Goal: Navigation & Orientation: Find specific page/section

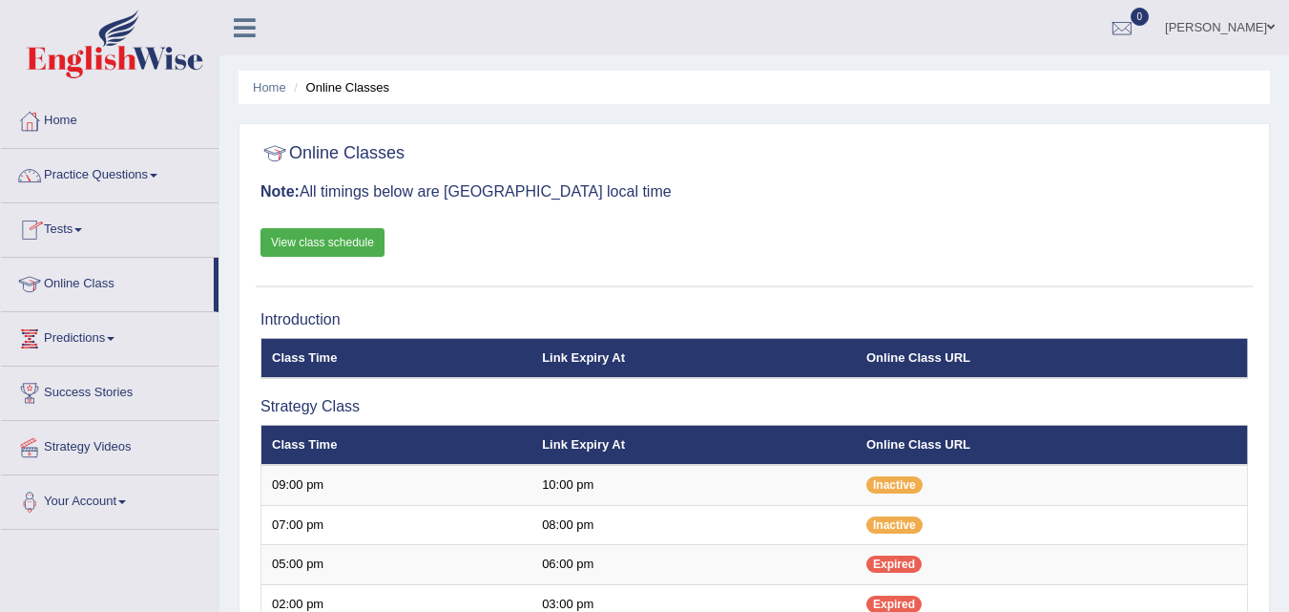
click at [92, 279] on link "Online Class" at bounding box center [107, 282] width 213 height 48
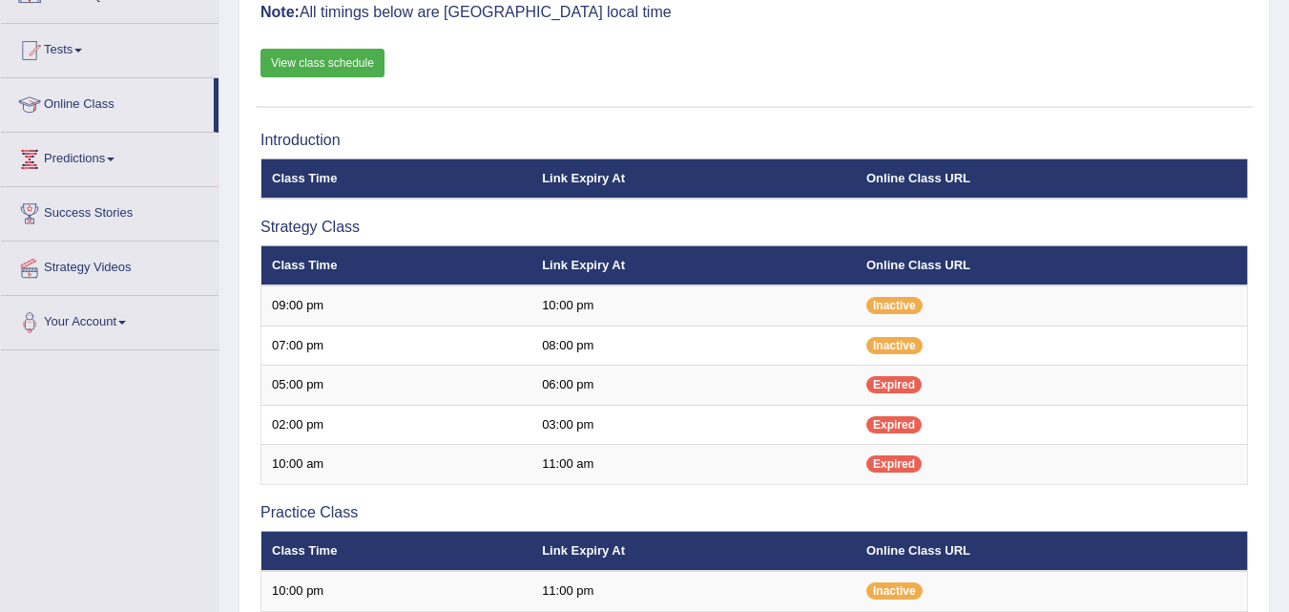
scroll to position [182, 0]
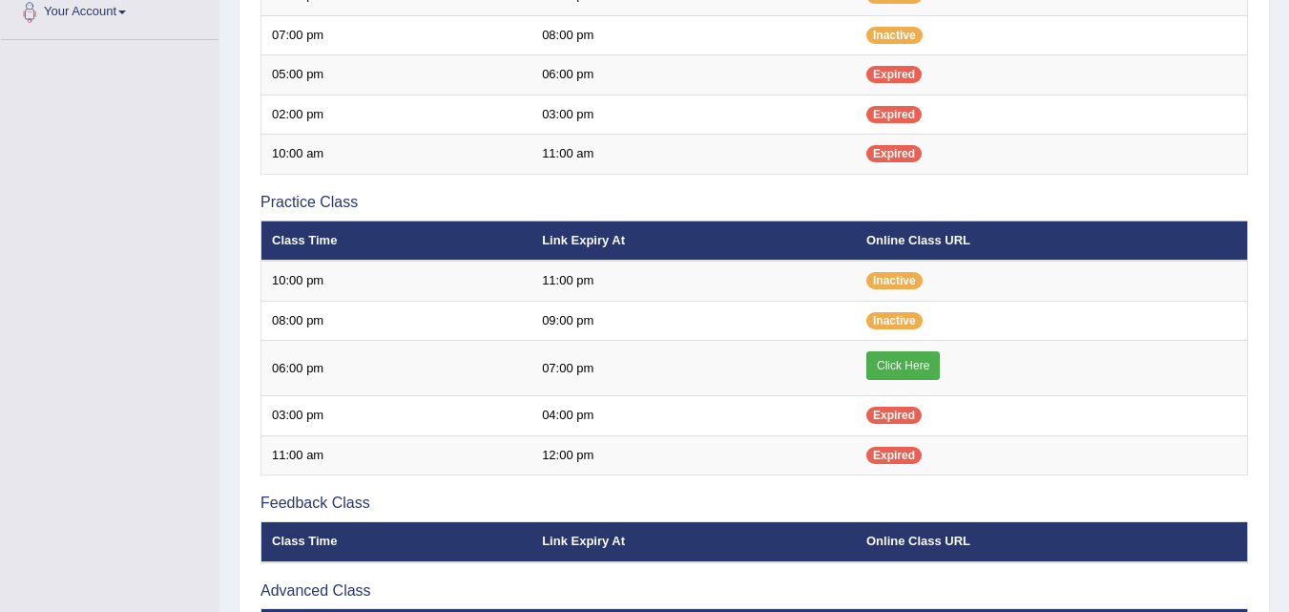
scroll to position [494, 0]
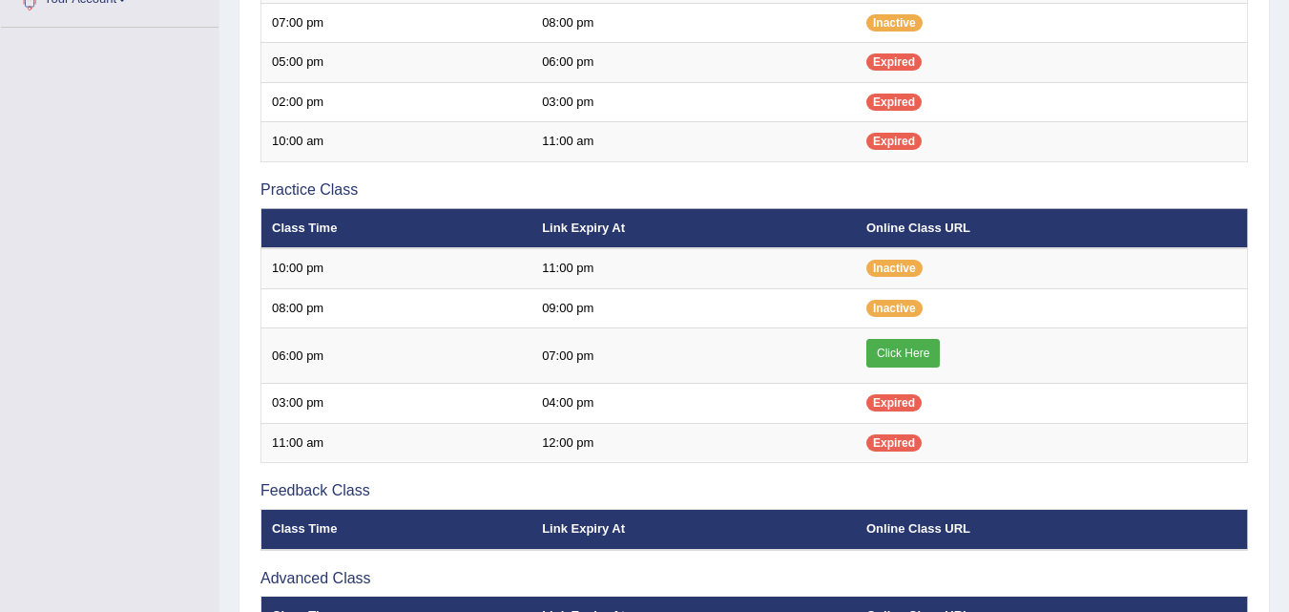
scroll to position [503, 0]
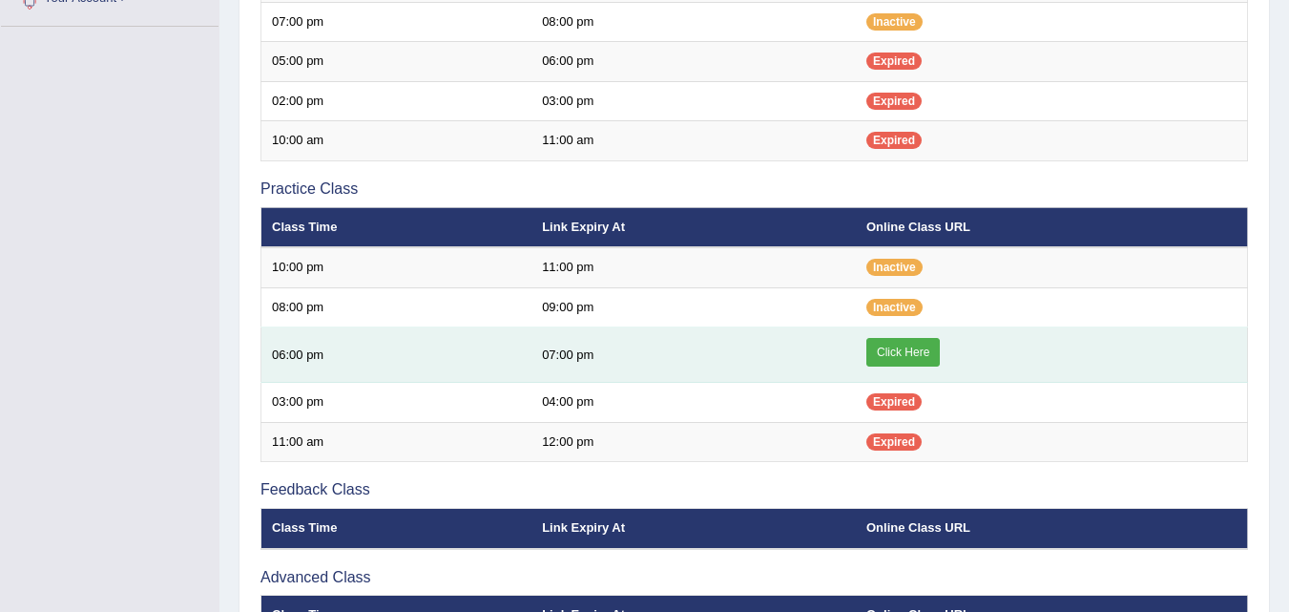
click at [903, 351] on link "Click Here" at bounding box center [902, 352] width 73 height 29
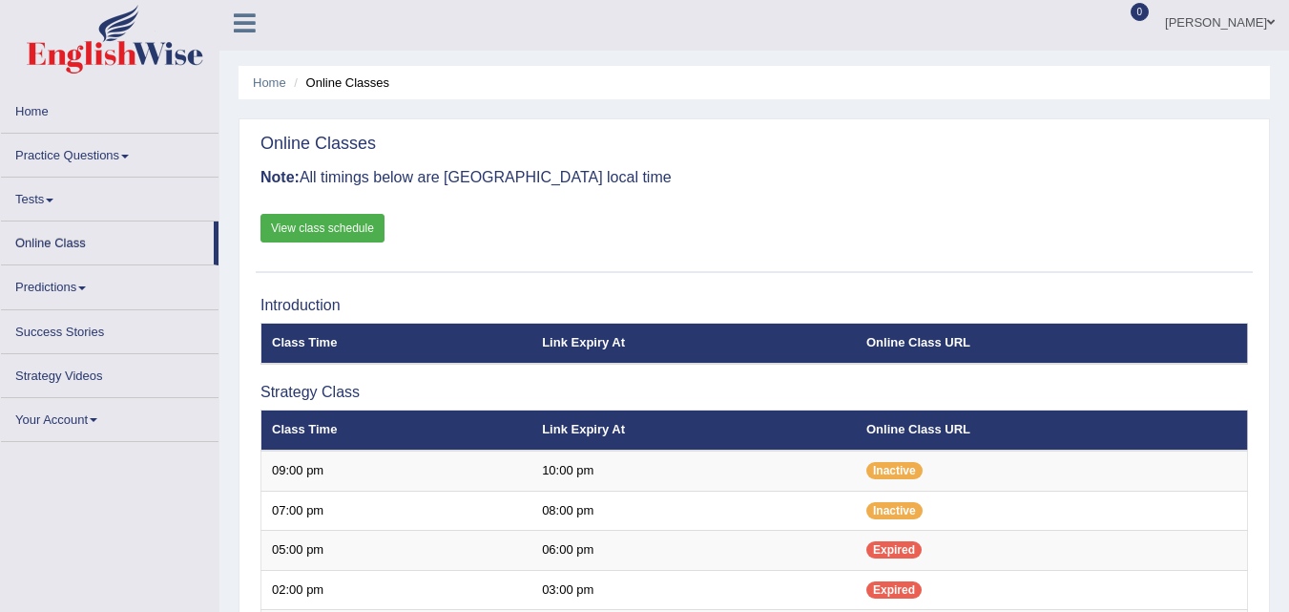
scroll to position [5, 0]
